Goal: Information Seeking & Learning: Check status

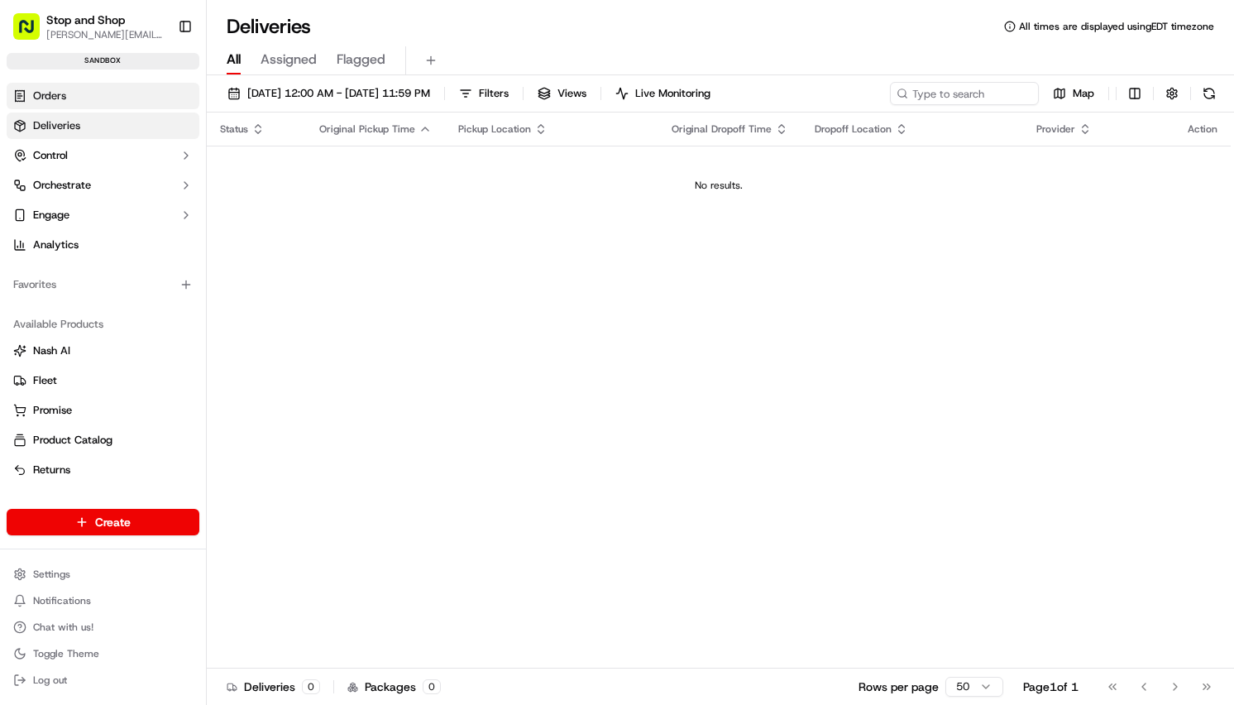
click at [73, 99] on link "Orders" at bounding box center [103, 96] width 193 height 26
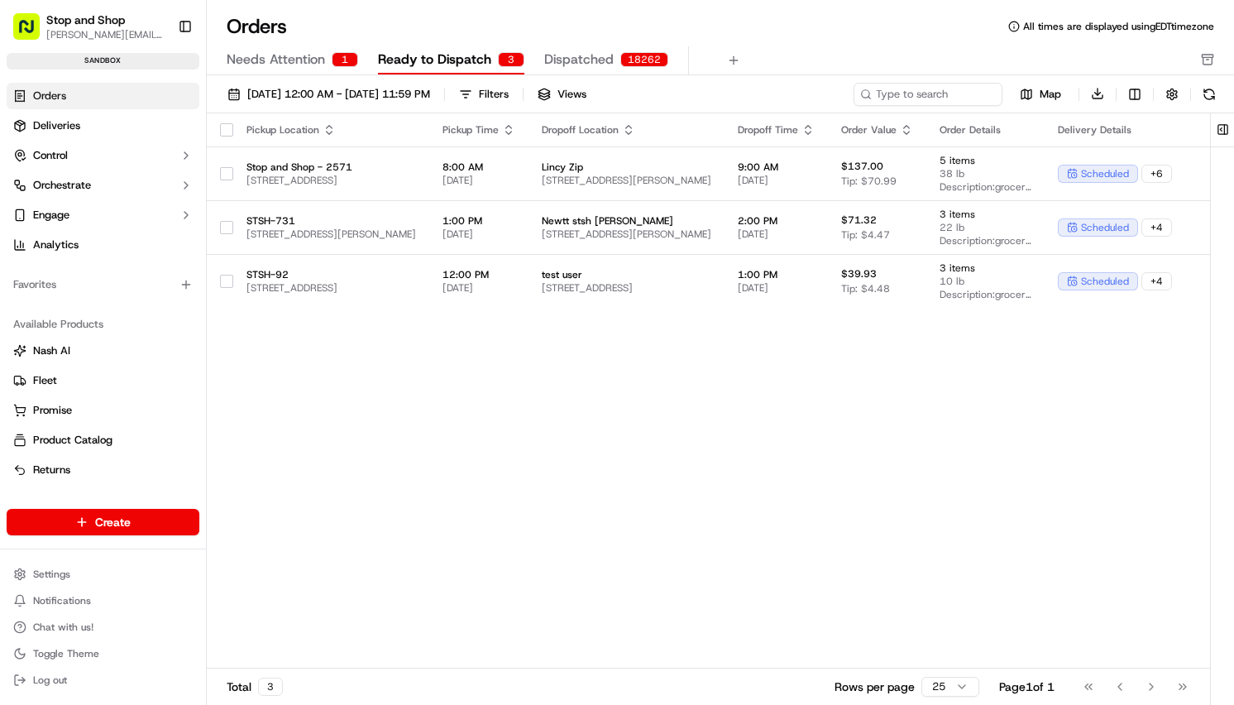
click at [416, 59] on span "Ready to Dispatch" at bounding box center [434, 60] width 113 height 20
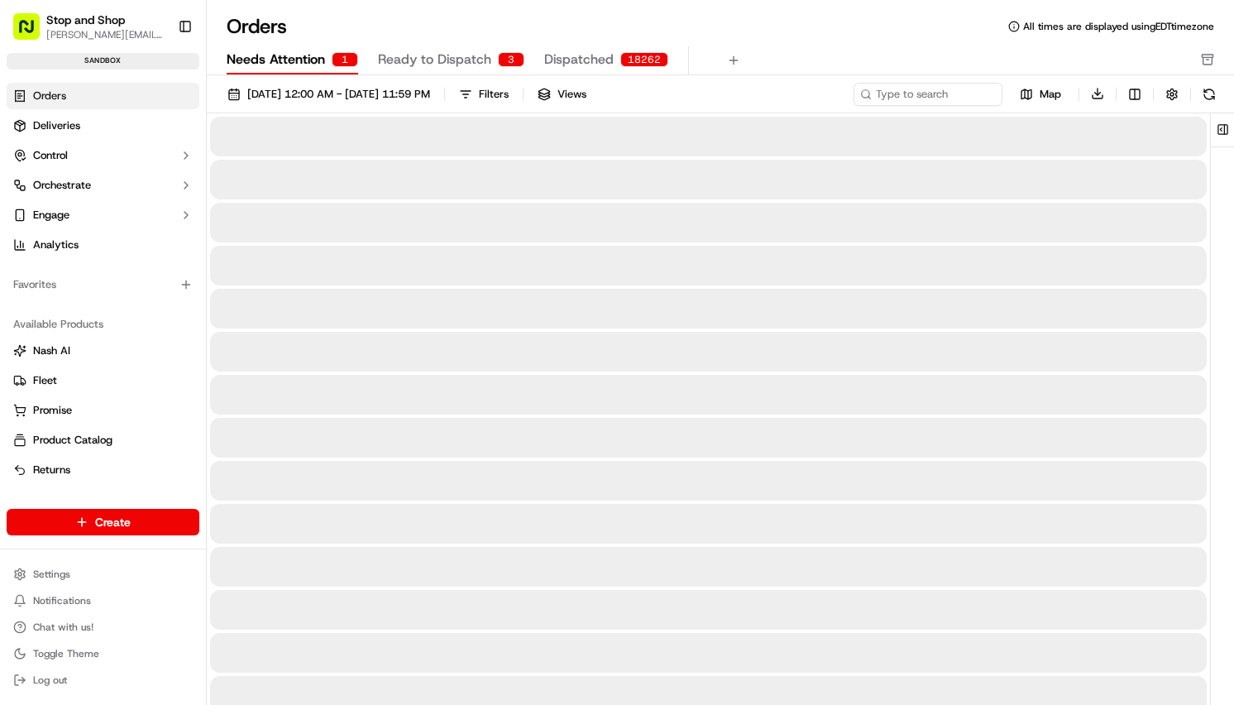
click at [281, 59] on span "Needs Attention" at bounding box center [276, 60] width 98 height 20
click at [549, 57] on span "Dispatched" at bounding box center [578, 60] width 69 height 20
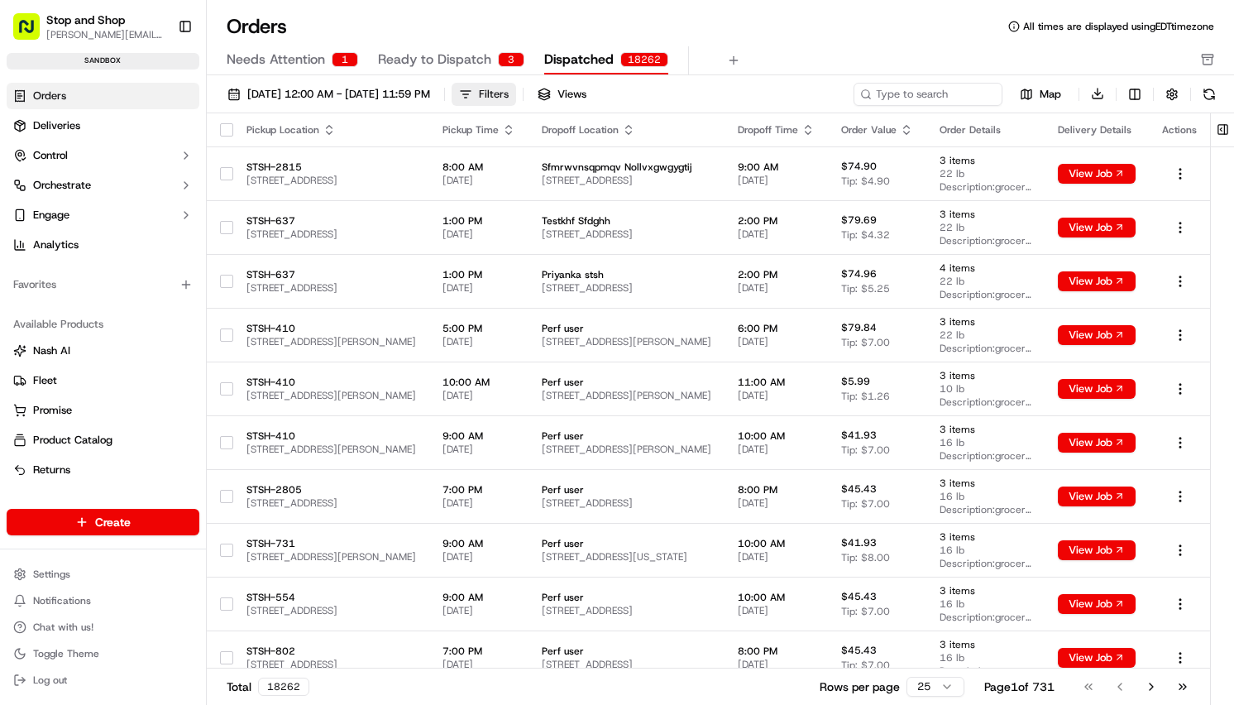
click at [516, 90] on button "Filters" at bounding box center [484, 94] width 65 height 23
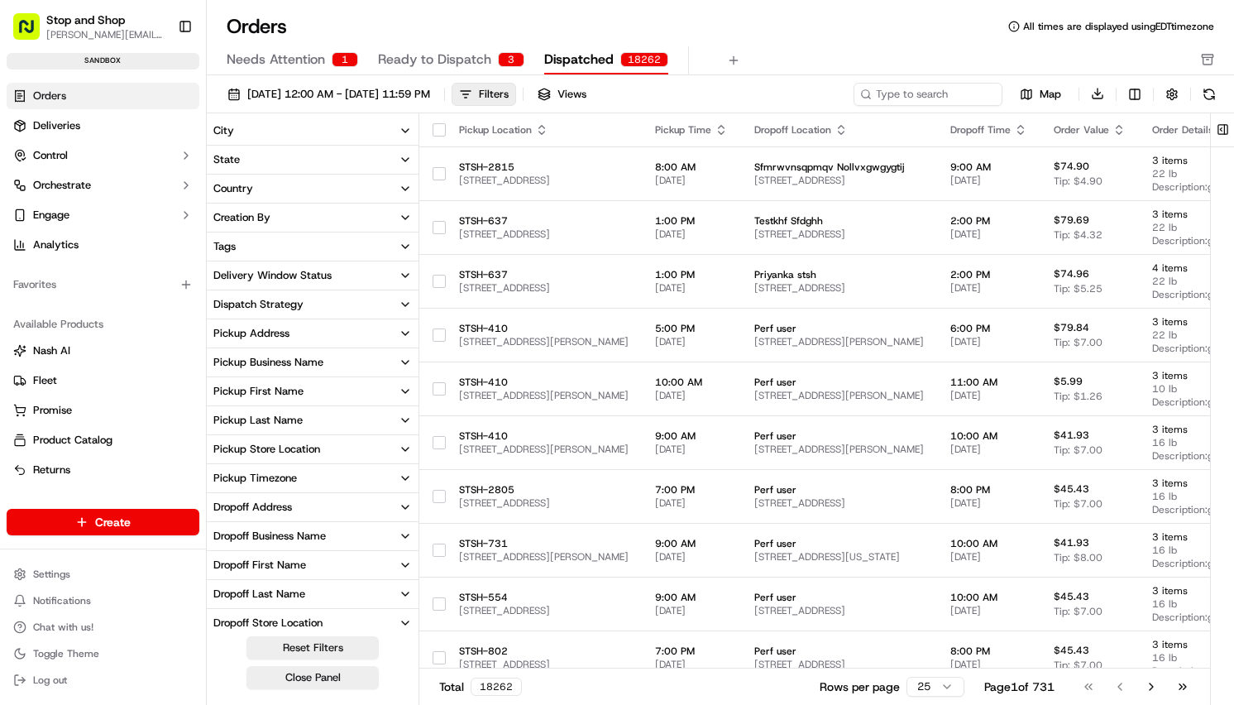
click at [274, 131] on button "City" at bounding box center [313, 131] width 212 height 28
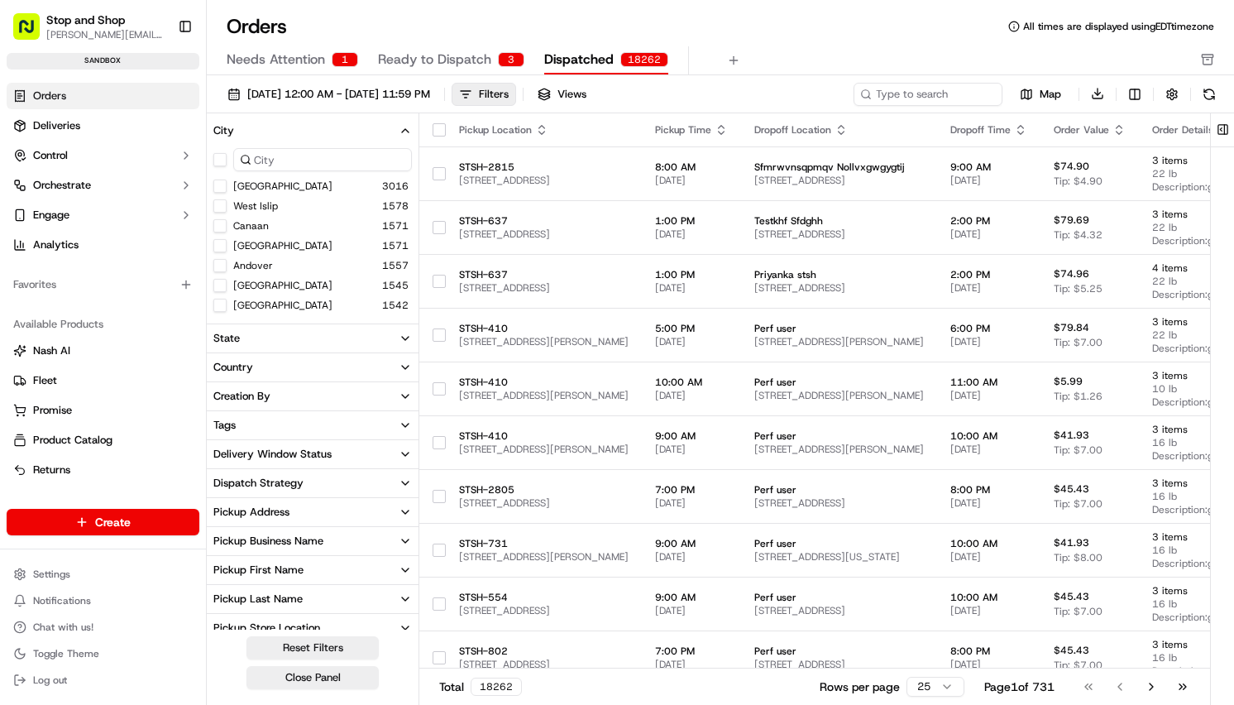
click at [309, 156] on input at bounding box center [322, 159] width 179 height 23
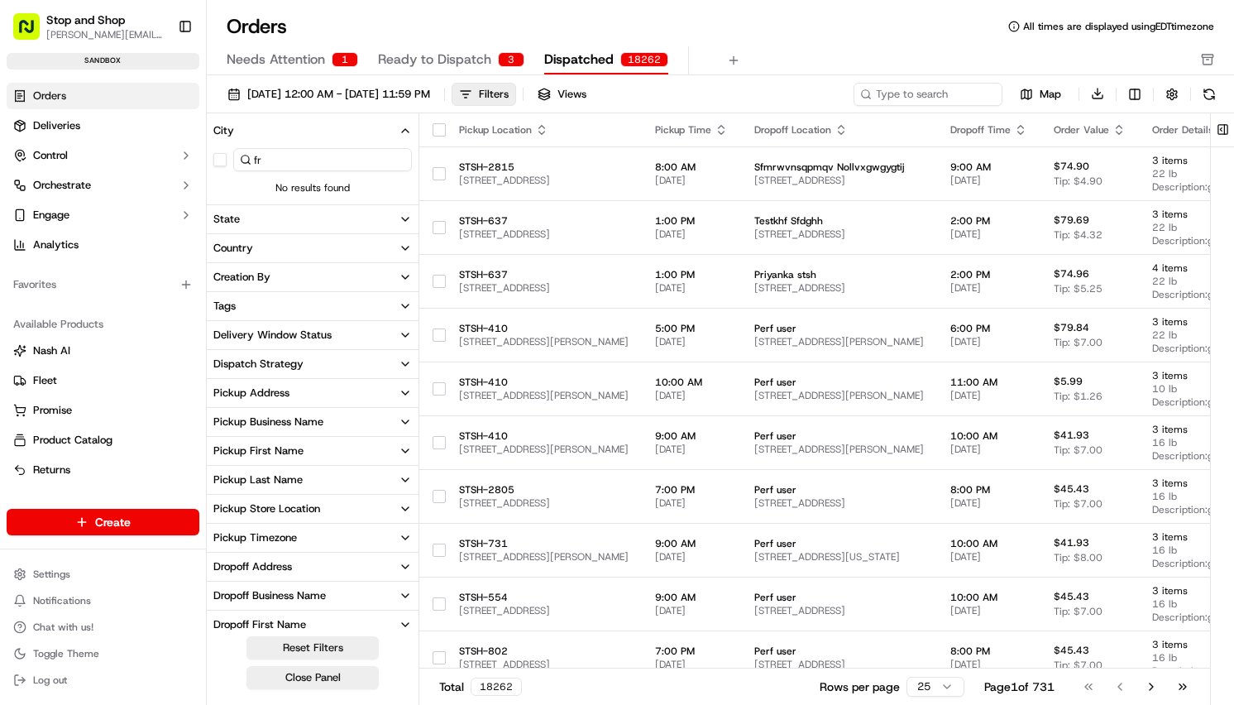
type input "f"
type input "n"
